Goal: Transaction & Acquisition: Book appointment/travel/reservation

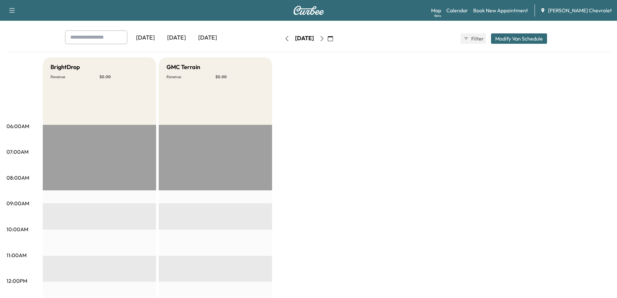
scroll to position [20, 0]
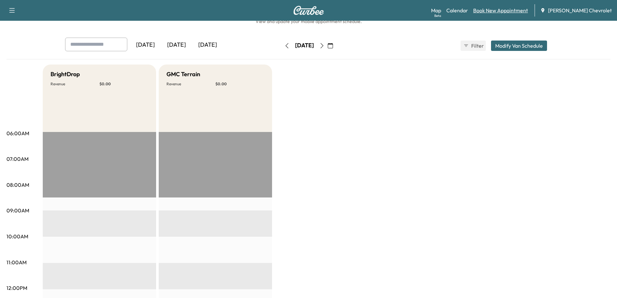
click at [502, 8] on link "Book New Appointment" at bounding box center [500, 10] width 55 height 8
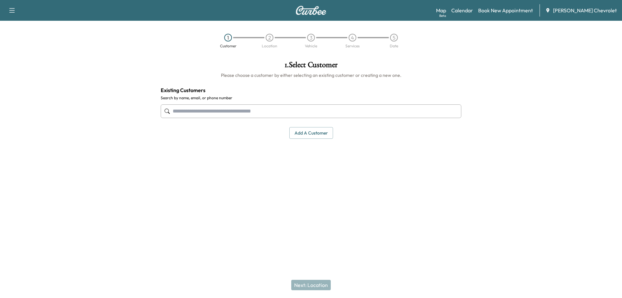
click at [263, 114] on input "text" at bounding box center [311, 111] width 301 height 14
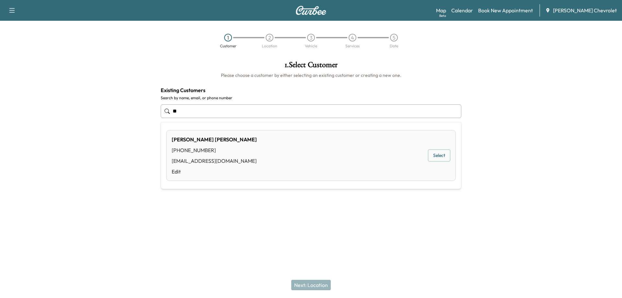
type input "*"
click at [438, 153] on button "Select" at bounding box center [439, 155] width 22 height 12
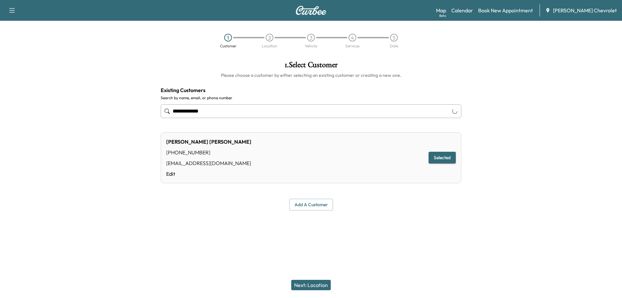
type input "**********"
click at [312, 287] on button "Next: Location" at bounding box center [311, 285] width 40 height 10
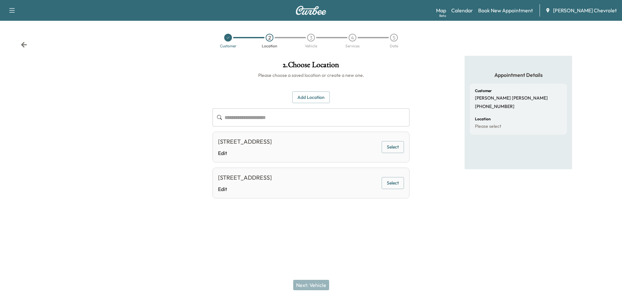
click at [390, 148] on button "Select" at bounding box center [393, 147] width 22 height 12
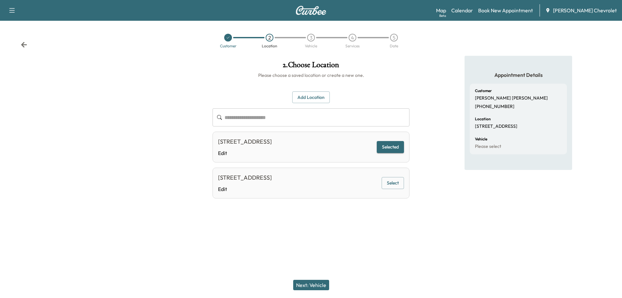
click at [312, 284] on button "Next: Vehicle" at bounding box center [311, 285] width 36 height 10
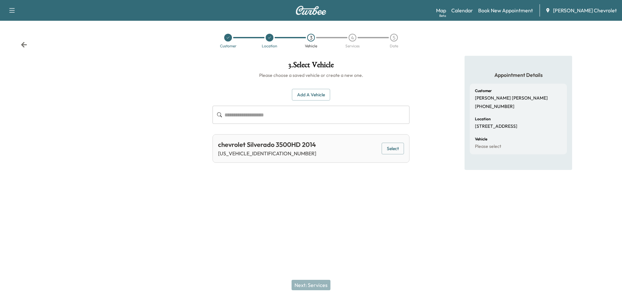
click at [391, 147] on button "Select" at bounding box center [393, 149] width 22 height 12
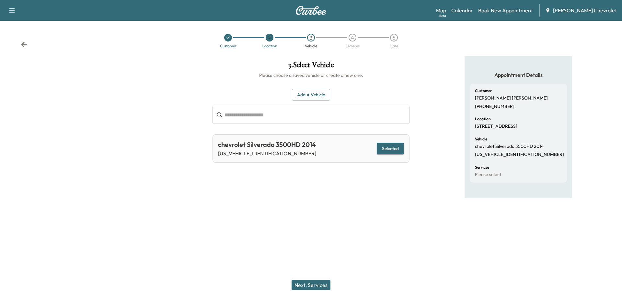
click at [309, 285] on button "Next: Services" at bounding box center [311, 285] width 39 height 10
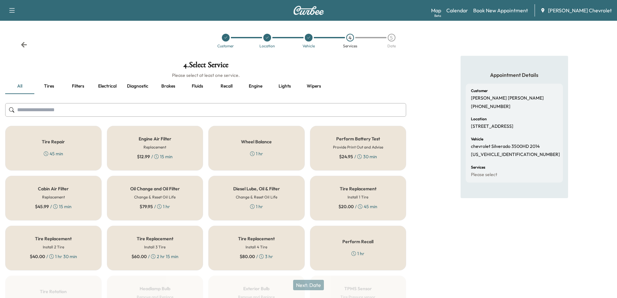
drag, startPoint x: 159, startPoint y: 197, endPoint x: 163, endPoint y: 197, distance: 4.2
click at [160, 197] on h6 "Change & Reset Oil Life" at bounding box center [154, 197] width 41 height 6
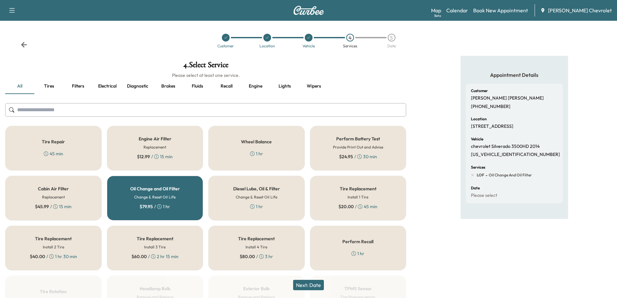
click at [313, 286] on button "Next: Date" at bounding box center [308, 285] width 31 height 10
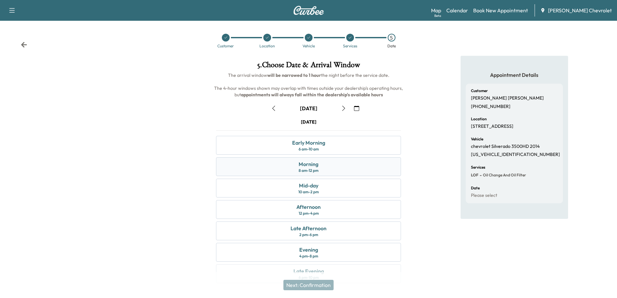
click at [325, 165] on div "Morning 8 am - 12 pm" at bounding box center [308, 166] width 185 height 19
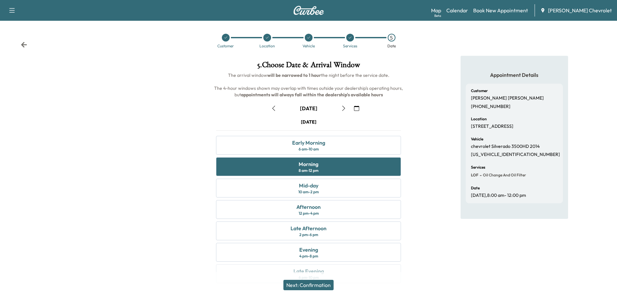
click at [328, 283] on button "Next: Confirmation" at bounding box center [309, 285] width 50 height 10
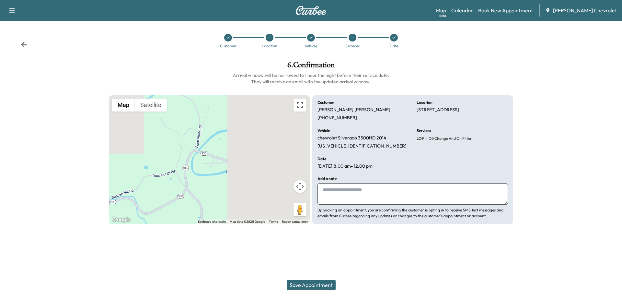
click at [348, 188] on textarea at bounding box center [413, 193] width 191 height 21
click at [321, 190] on textarea "**********" at bounding box center [413, 193] width 191 height 21
type textarea "**********"
click at [319, 284] on button "Save Appointment" at bounding box center [311, 285] width 49 height 10
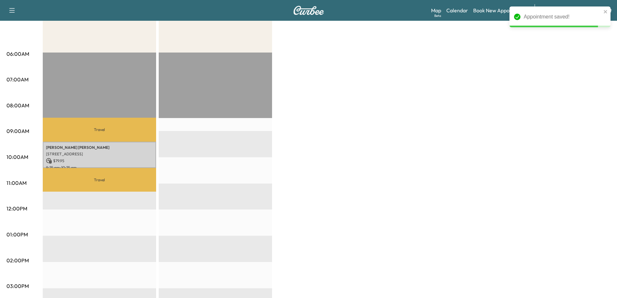
scroll to position [97, 0]
